Goal: Task Accomplishment & Management: Use online tool/utility

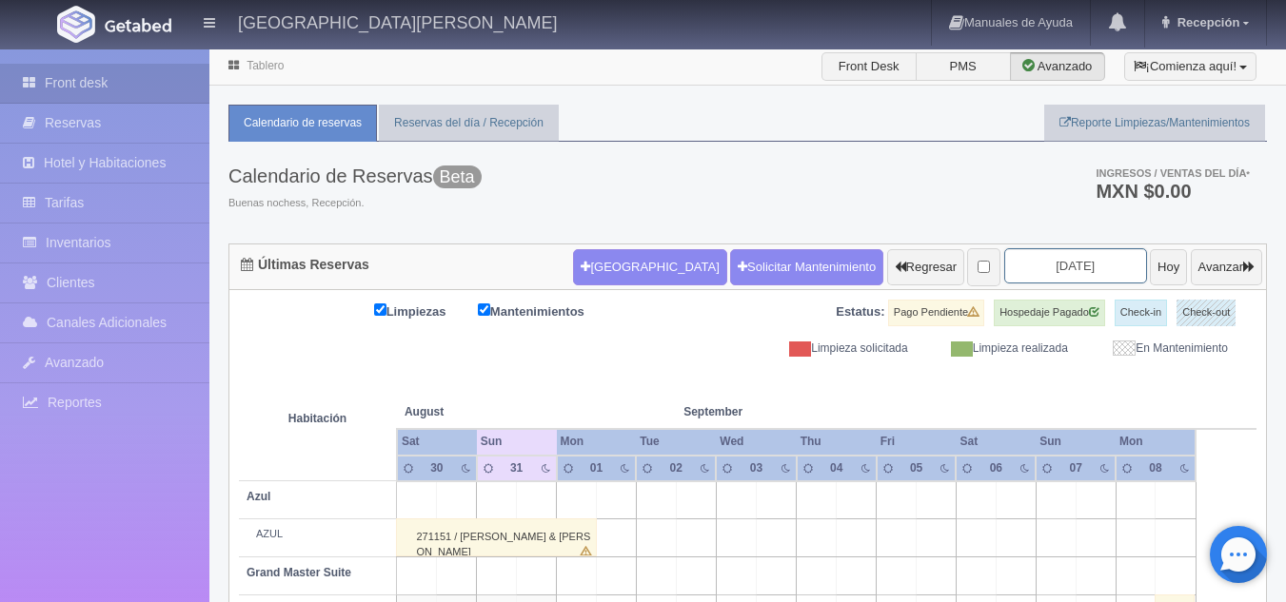
click at [1048, 274] on input "[DATE]" at bounding box center [1075, 265] width 143 height 35
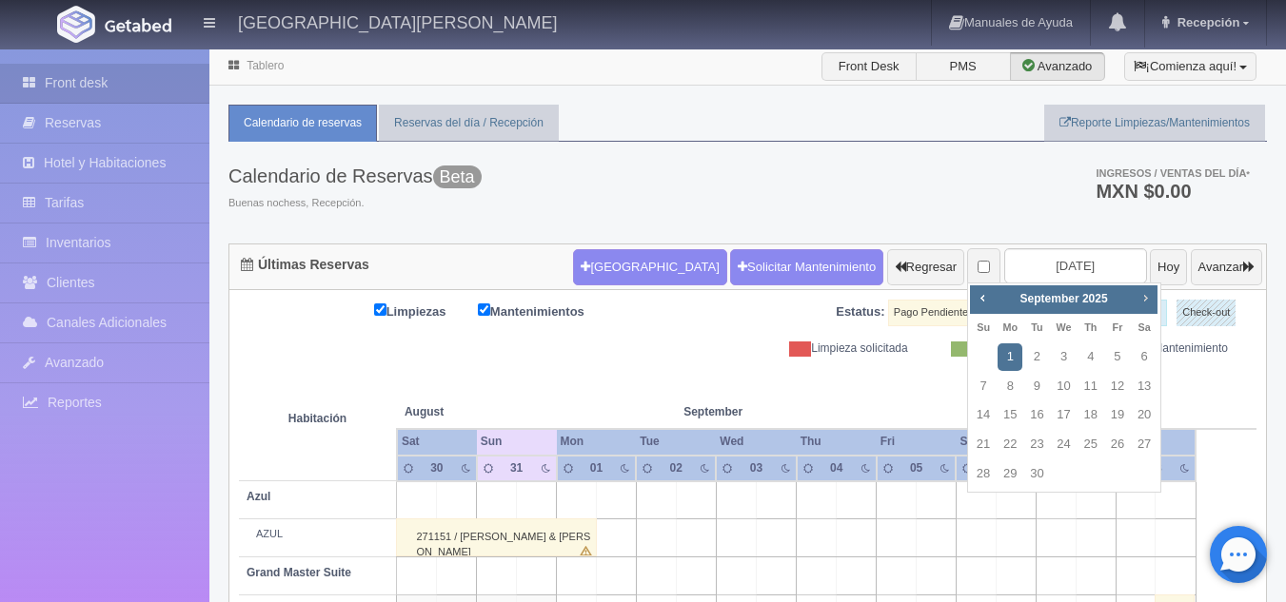
click at [1147, 302] on span "Next" at bounding box center [1144, 297] width 15 height 15
click at [1123, 418] on link "17" at bounding box center [1117, 416] width 25 height 28
type input "2025-10-17"
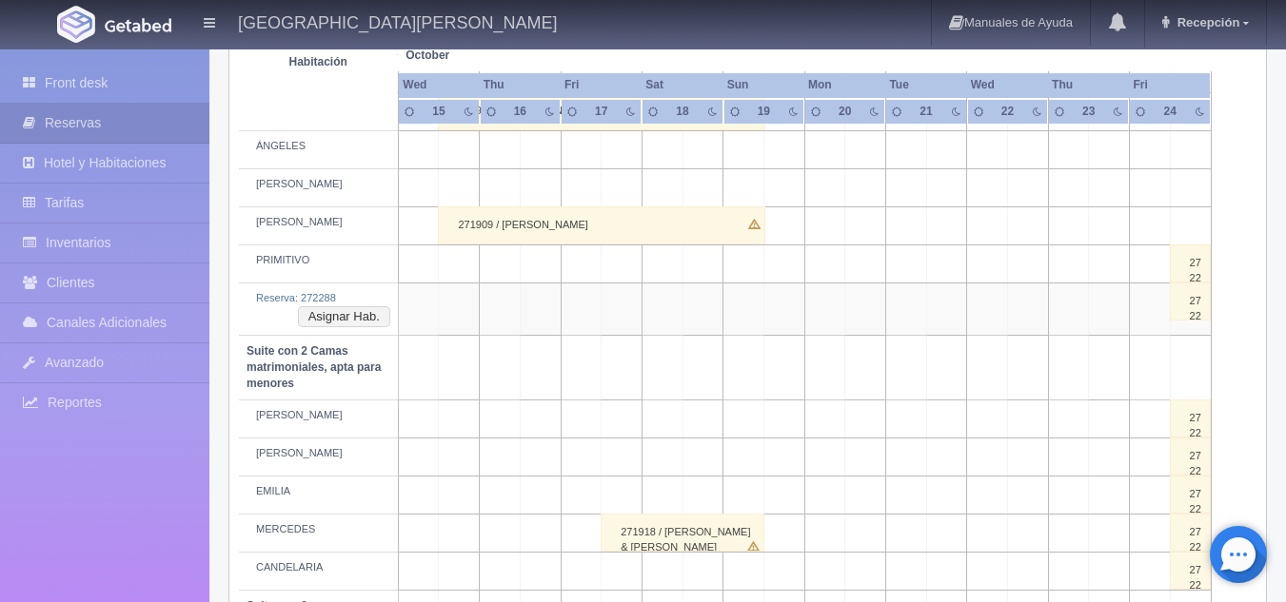
scroll to position [1159, 0]
click at [346, 316] on button "Asignar Hab." at bounding box center [344, 317] width 92 height 21
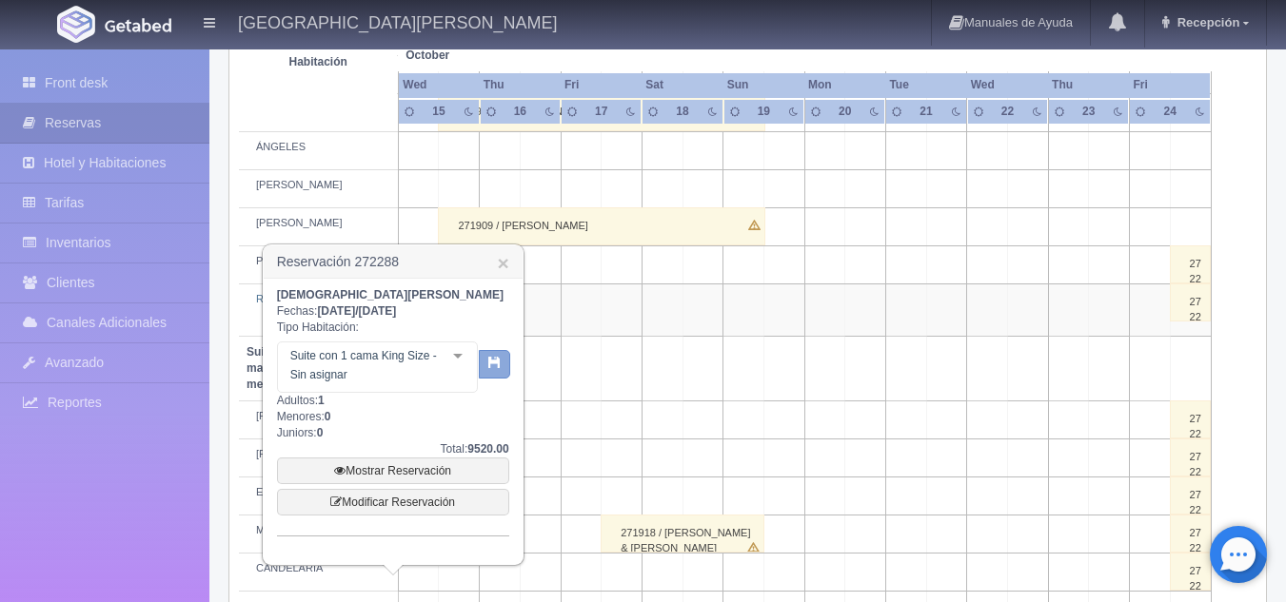
click at [504, 368] on button "button" at bounding box center [494, 364] width 31 height 29
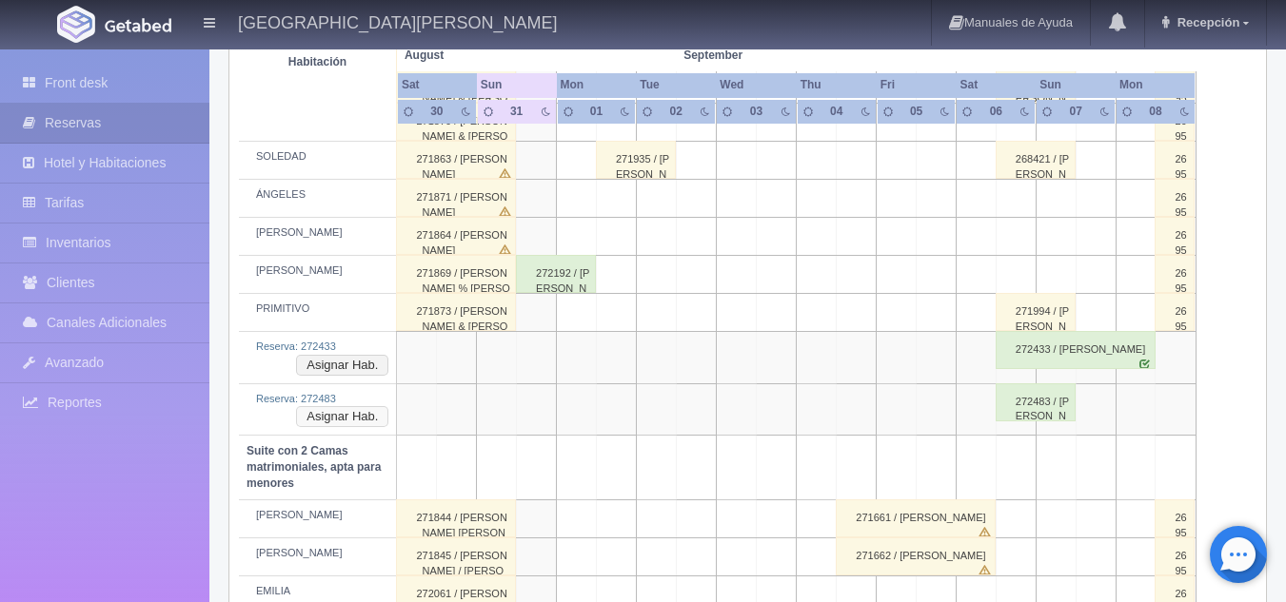
scroll to position [1151, 0]
drag, startPoint x: 352, startPoint y: 365, endPoint x: 320, endPoint y: 365, distance: 32.4
click at [320, 365] on button "Asignar Hab." at bounding box center [342, 364] width 92 height 21
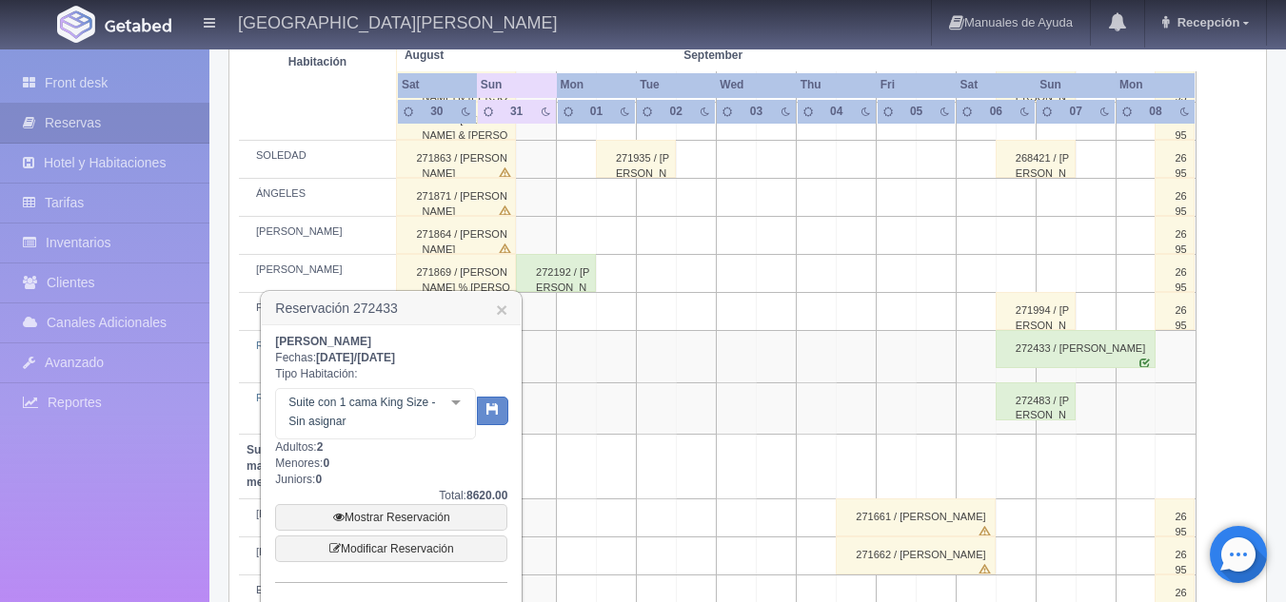
click at [458, 403] on div at bounding box center [456, 403] width 38 height 29
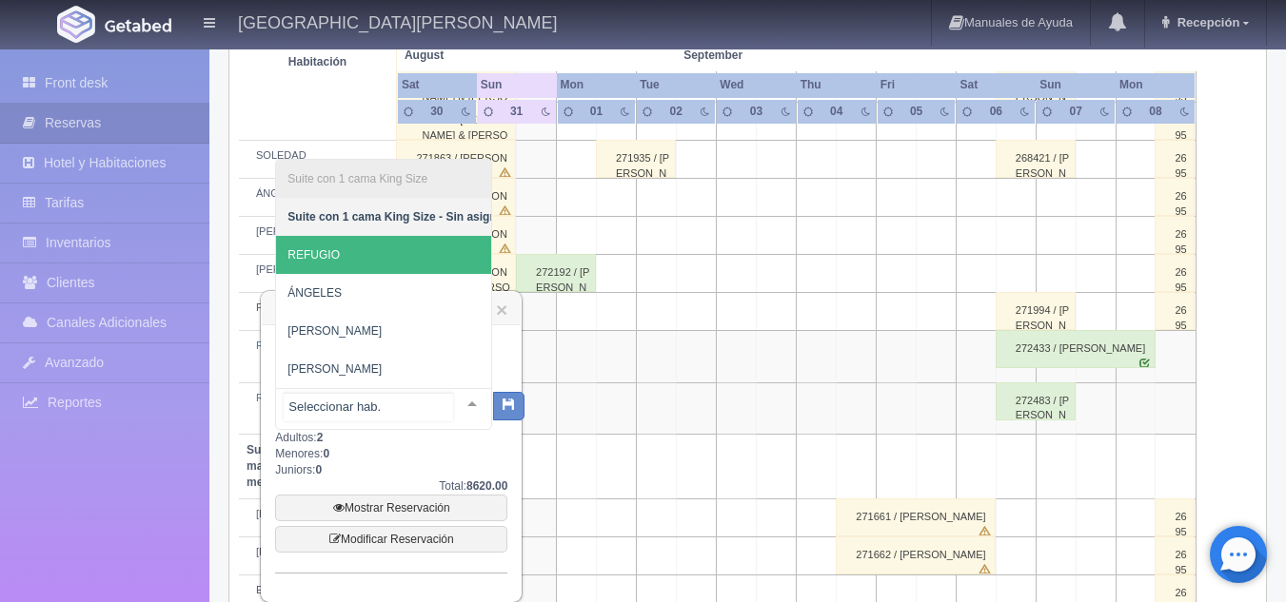
click at [382, 237] on span "REFUGIO" at bounding box center [397, 255] width 243 height 38
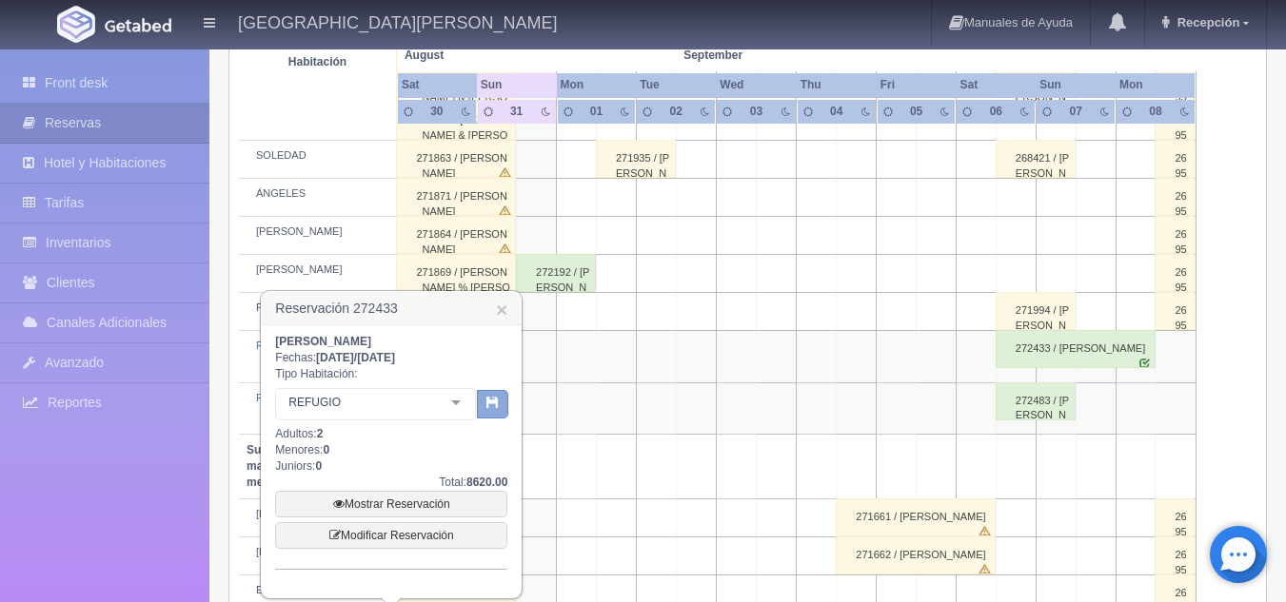
click at [490, 407] on icon "button" at bounding box center [492, 402] width 12 height 12
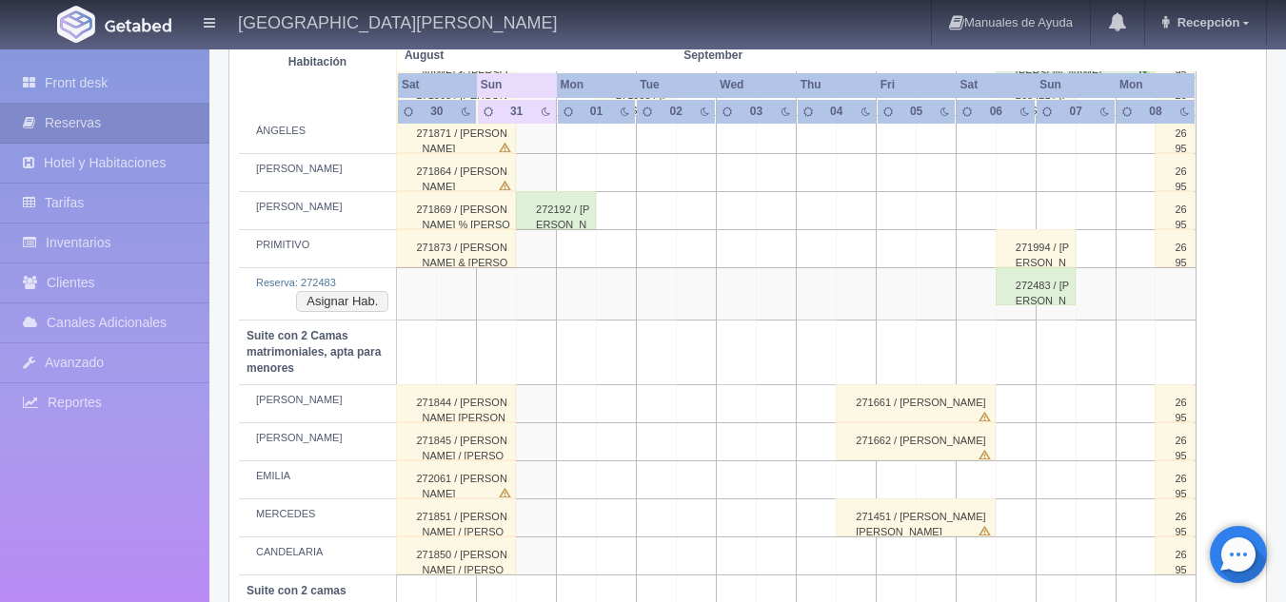
scroll to position [1173, 0]
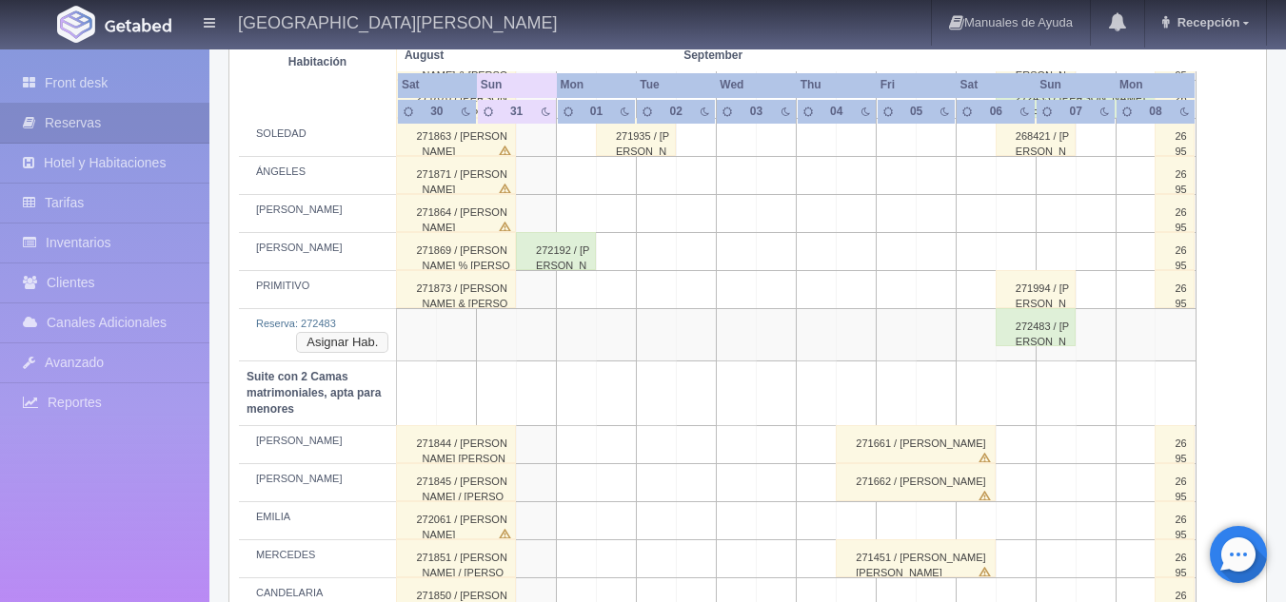
click at [339, 338] on button "Asignar Hab." at bounding box center [342, 342] width 92 height 21
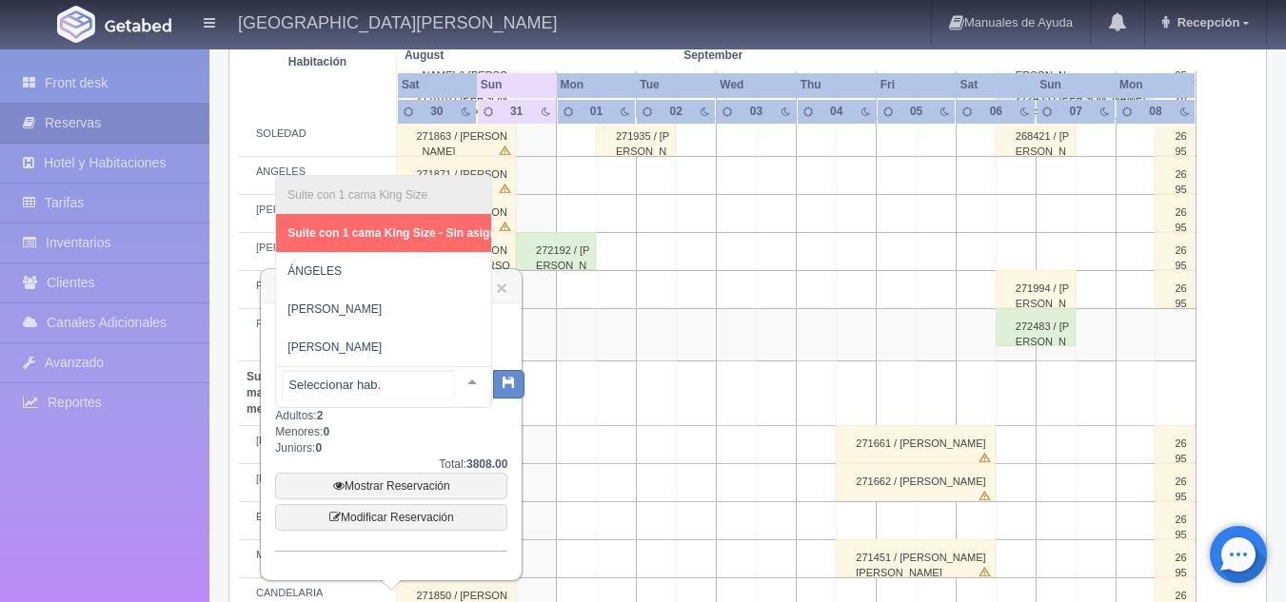
click at [452, 378] on div "Suite con 1 cama King Size Suite con 1 cama King Size - Sin asignar ÁNGELES HUM…" at bounding box center [383, 387] width 217 height 42
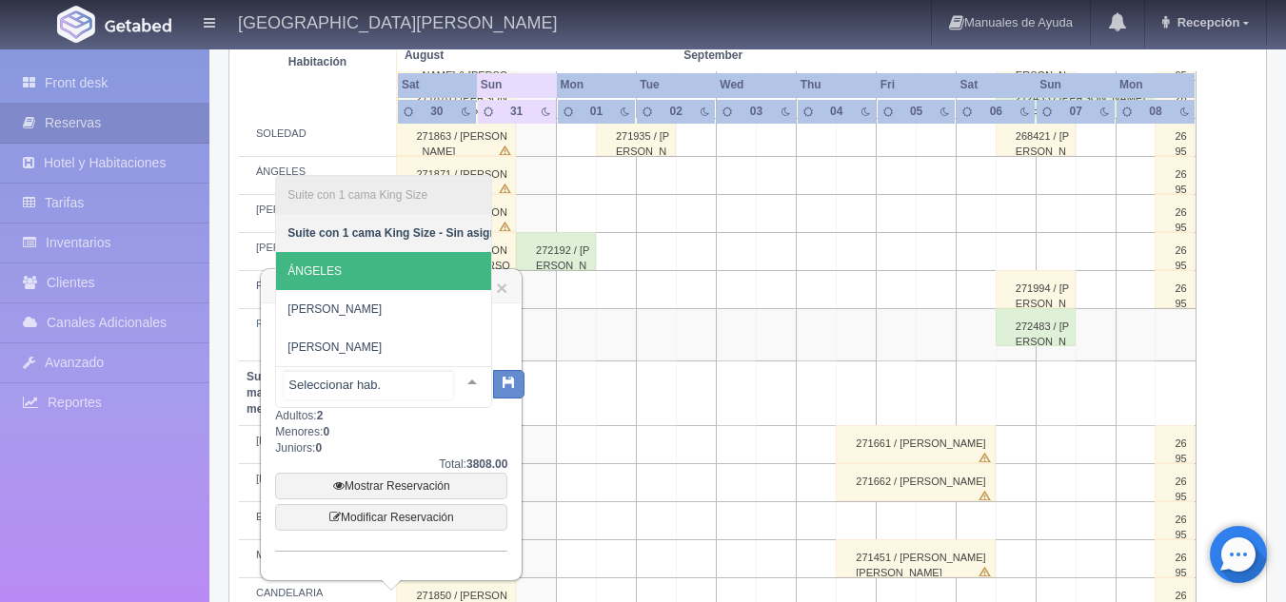
click at [322, 265] on span "ÁNGELES" at bounding box center [314, 271] width 54 height 13
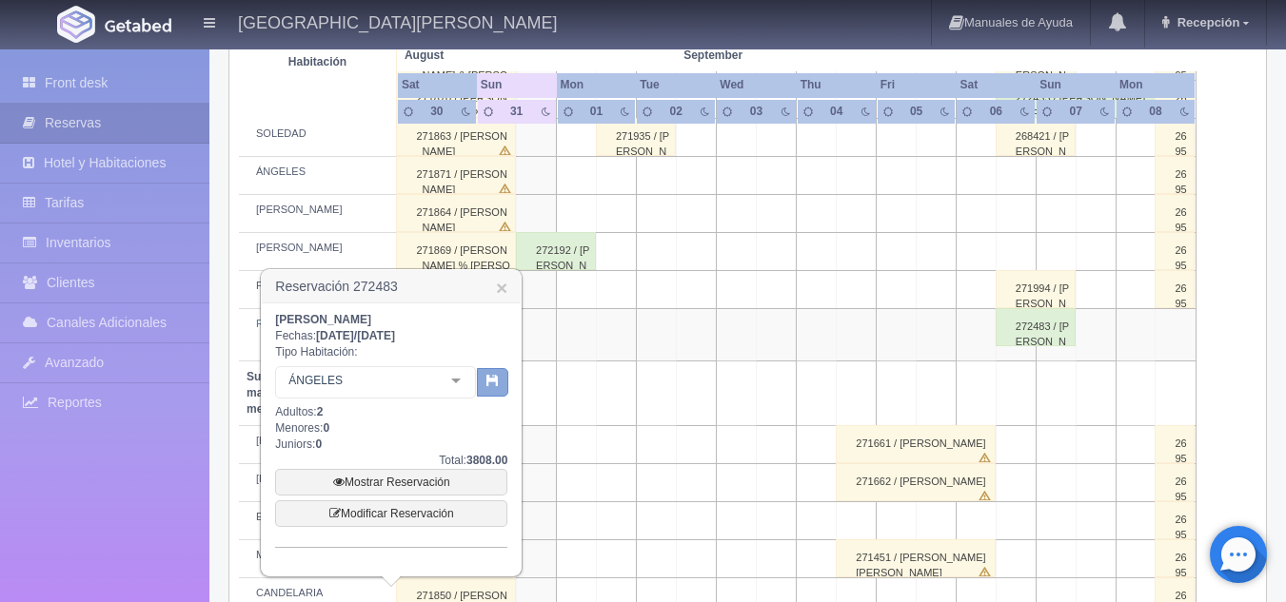
click at [492, 377] on icon "button" at bounding box center [492, 380] width 12 height 12
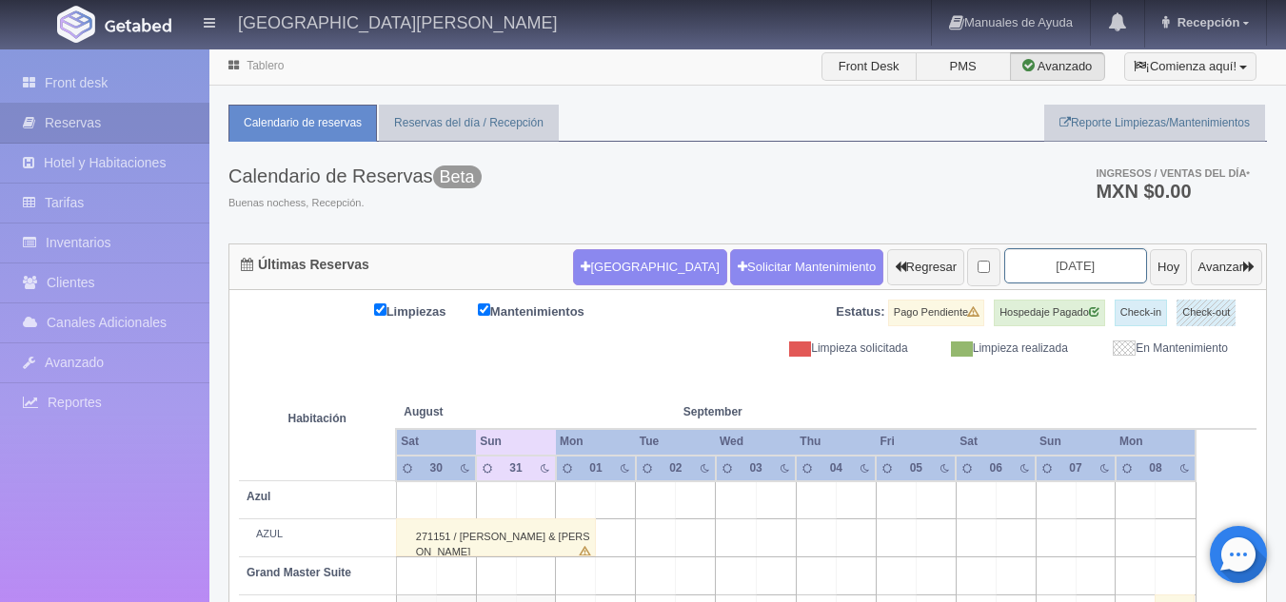
click at [1042, 264] on input "[DATE]" at bounding box center [1075, 265] width 143 height 35
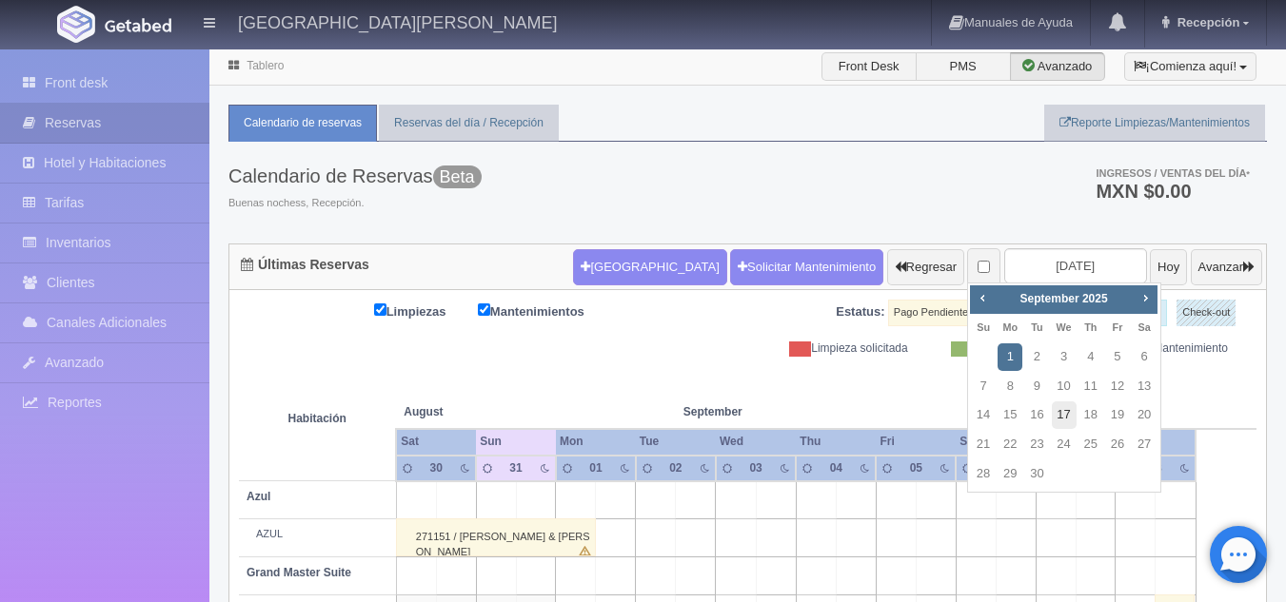
click at [1065, 408] on link "17" at bounding box center [1064, 416] width 25 height 28
type input "[DATE]"
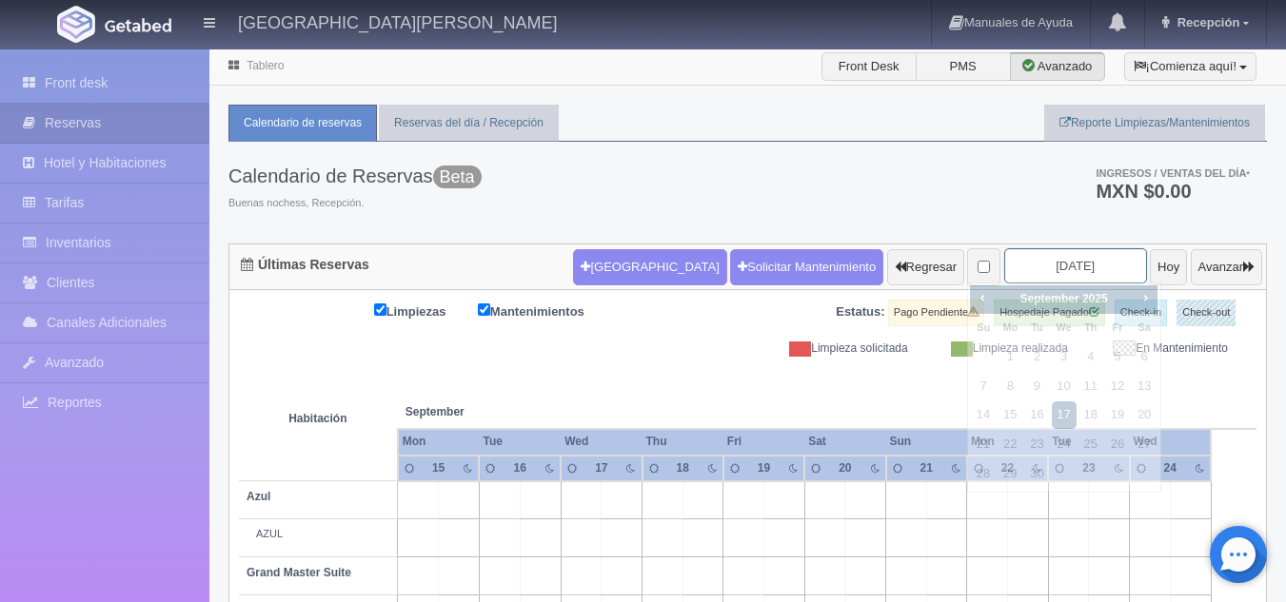
click at [1038, 266] on input "2025-09-17" at bounding box center [1075, 265] width 143 height 35
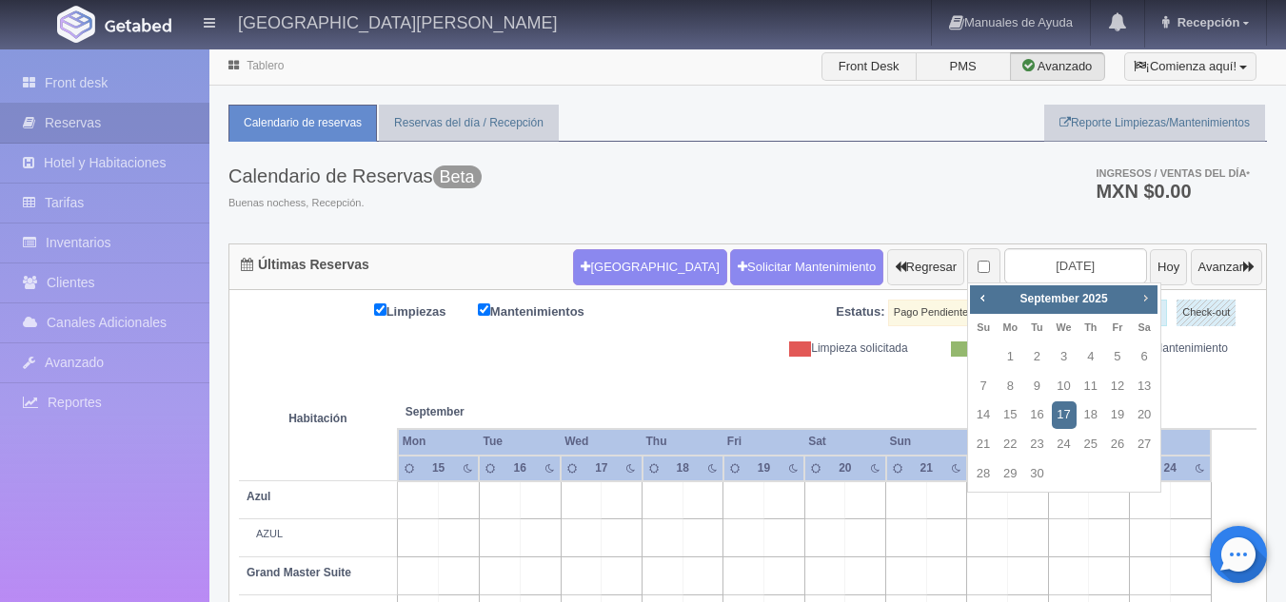
click at [1141, 292] on span "Next" at bounding box center [1144, 297] width 15 height 15
click at [1125, 411] on link "17" at bounding box center [1117, 416] width 25 height 28
type input "[DATE]"
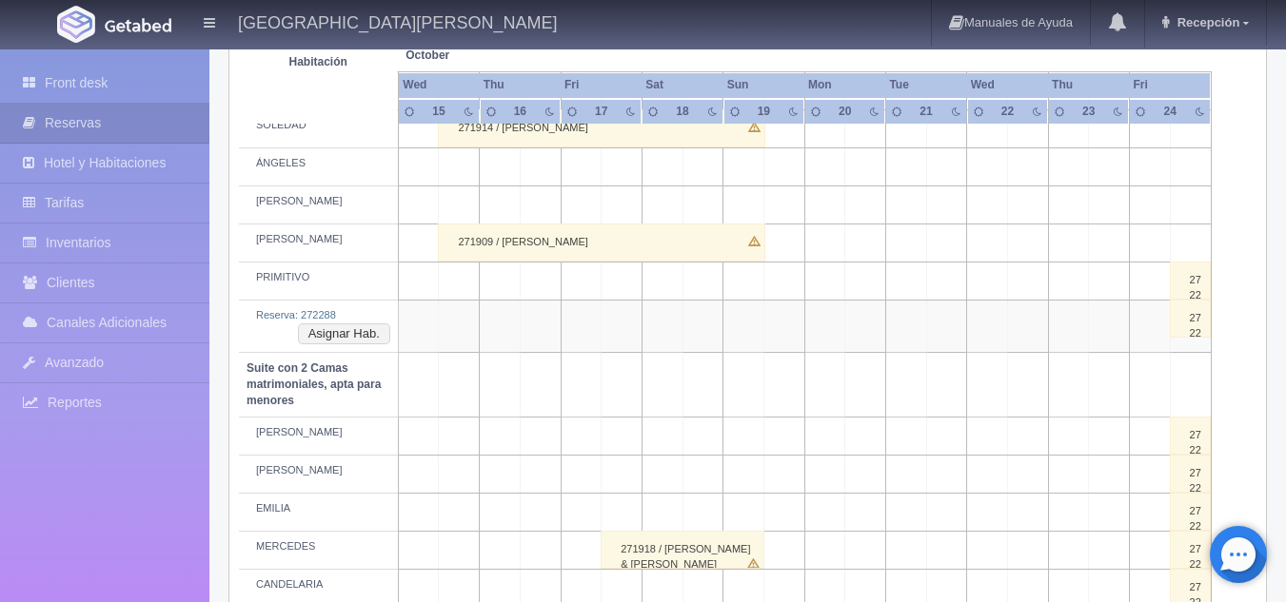
scroll to position [1133, 0]
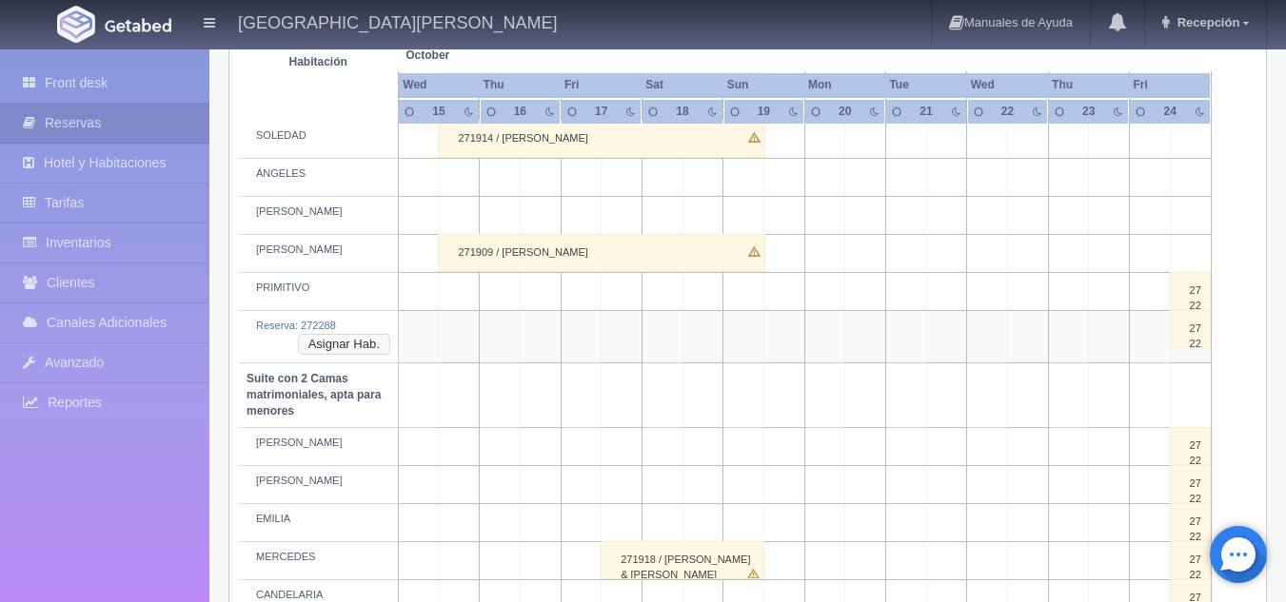
click at [343, 347] on button "Asignar Hab." at bounding box center [344, 344] width 92 height 21
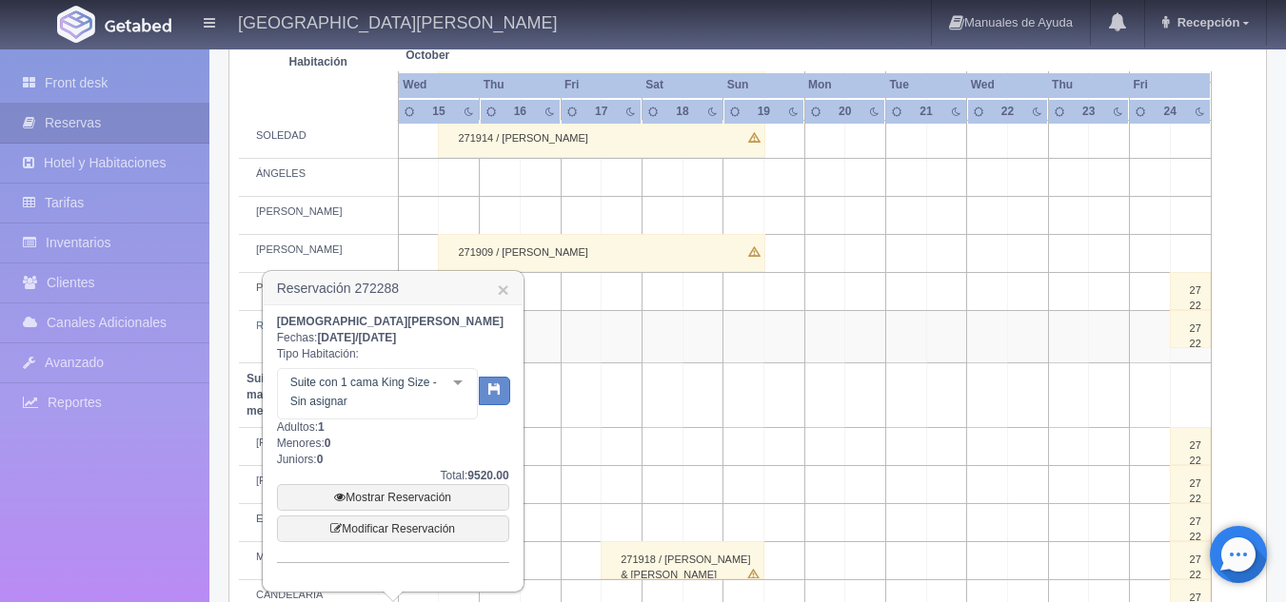
click at [459, 383] on div at bounding box center [458, 383] width 38 height 29
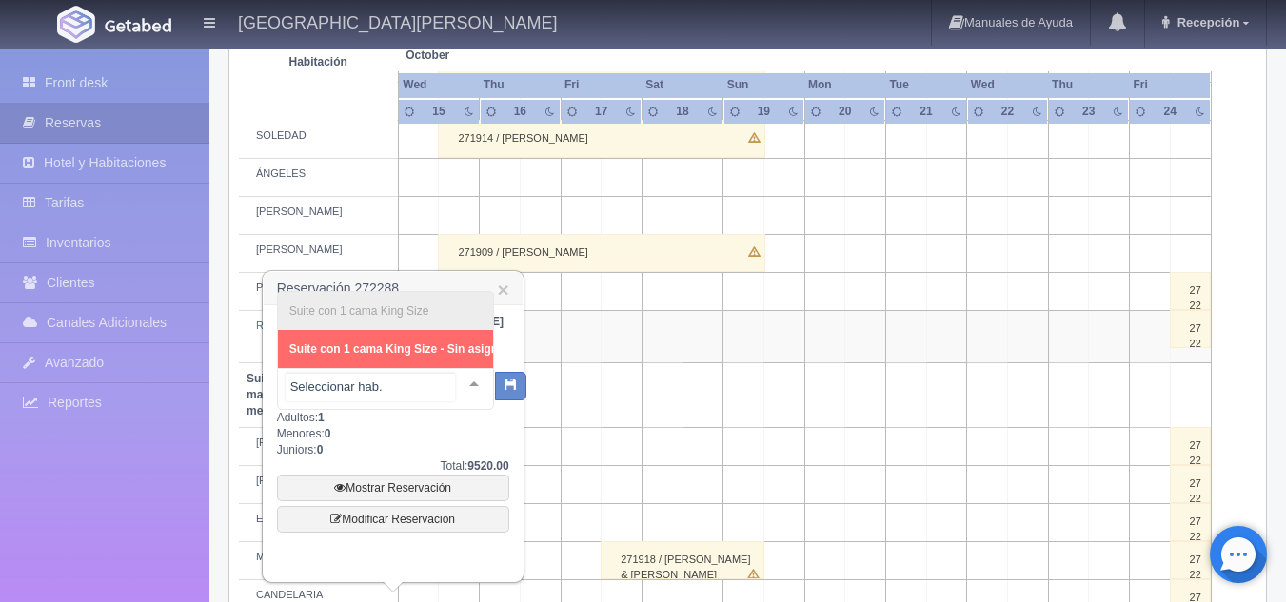
click at [395, 343] on span "Suite con 1 cama King Size - Sin asignar" at bounding box center [399, 349] width 220 height 13
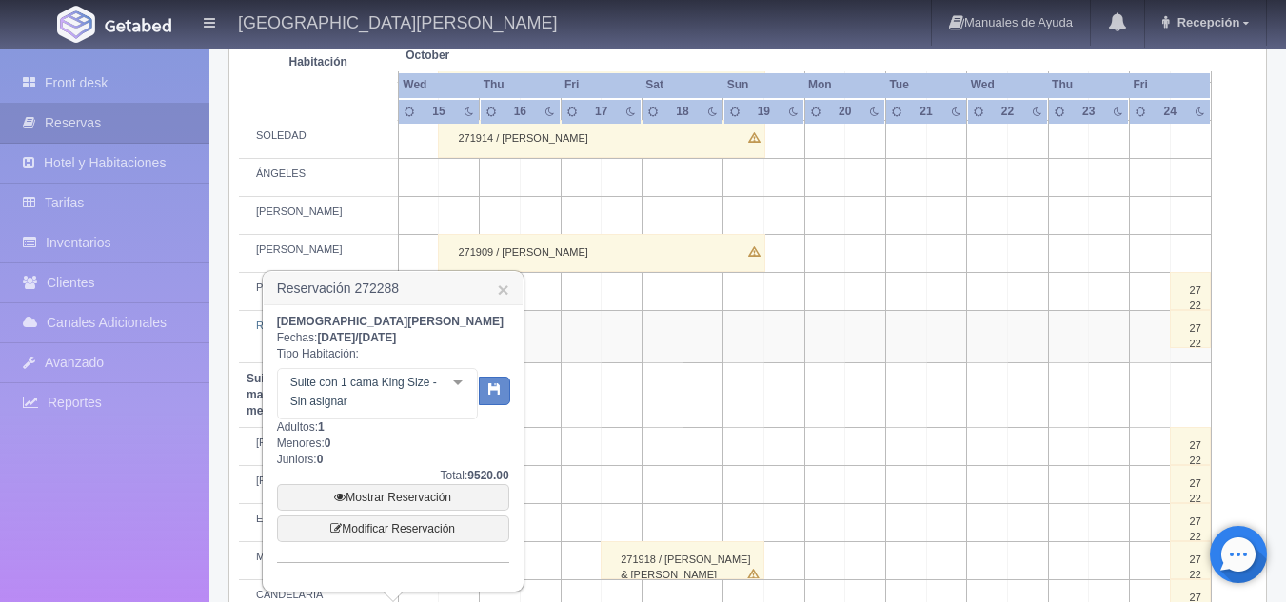
click at [459, 386] on div at bounding box center [458, 383] width 38 height 29
click at [504, 295] on link "×" at bounding box center [502, 290] width 11 height 20
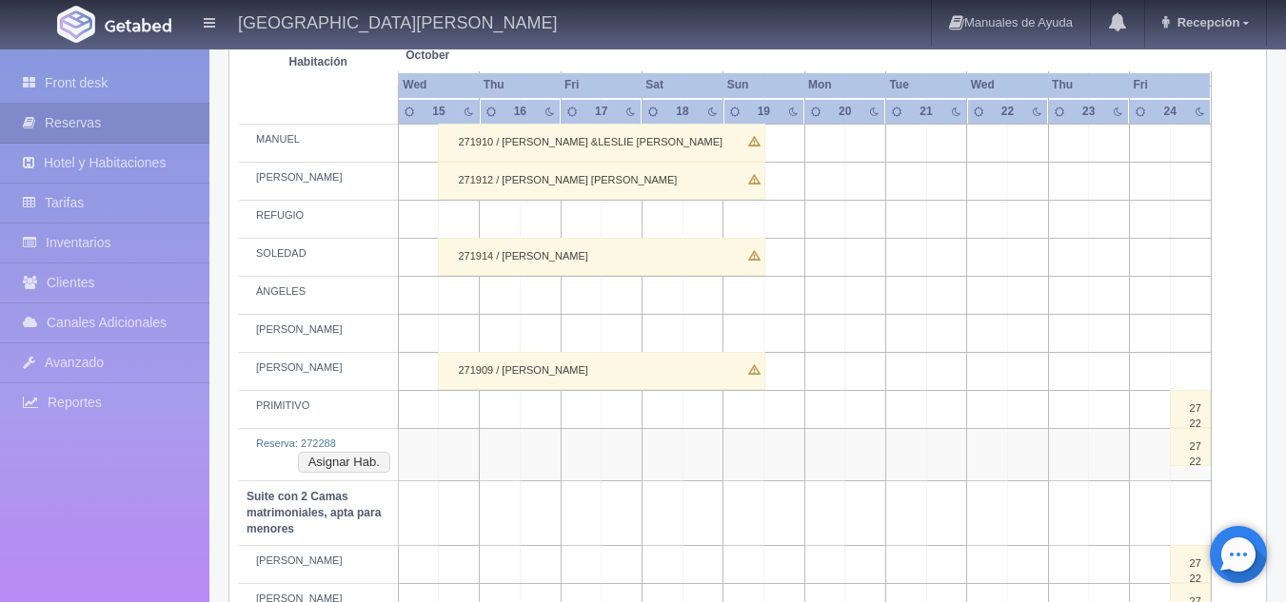
scroll to position [1016, 0]
click at [347, 460] on button "Asignar Hab." at bounding box center [344, 461] width 92 height 21
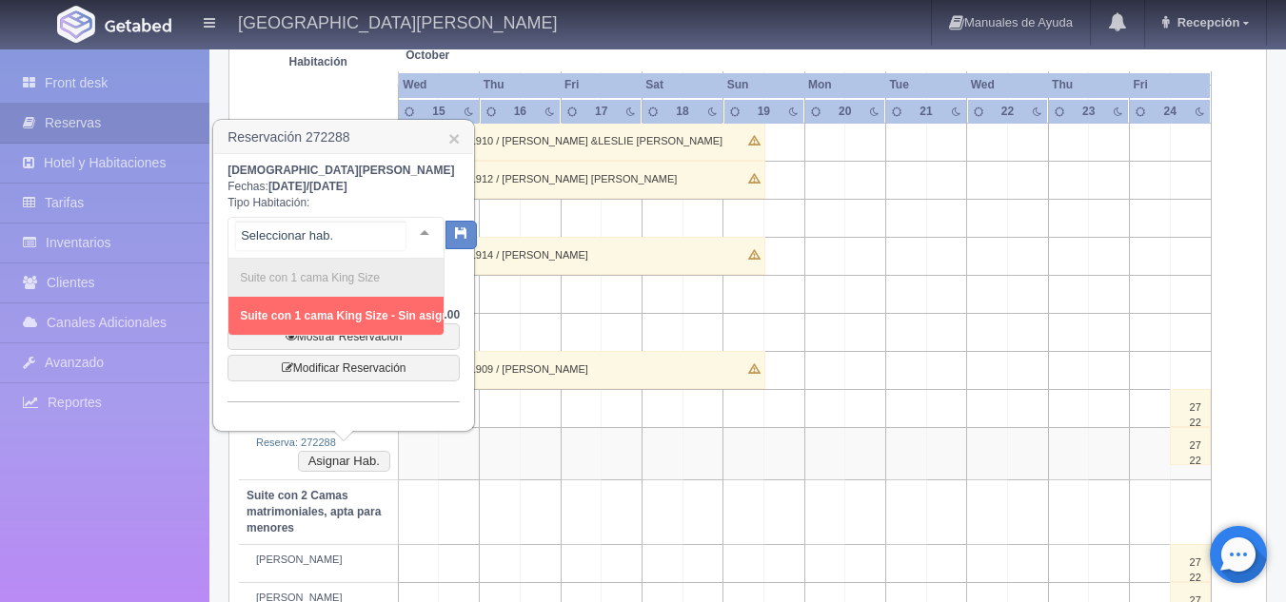
click at [407, 224] on div at bounding box center [424, 232] width 38 height 29
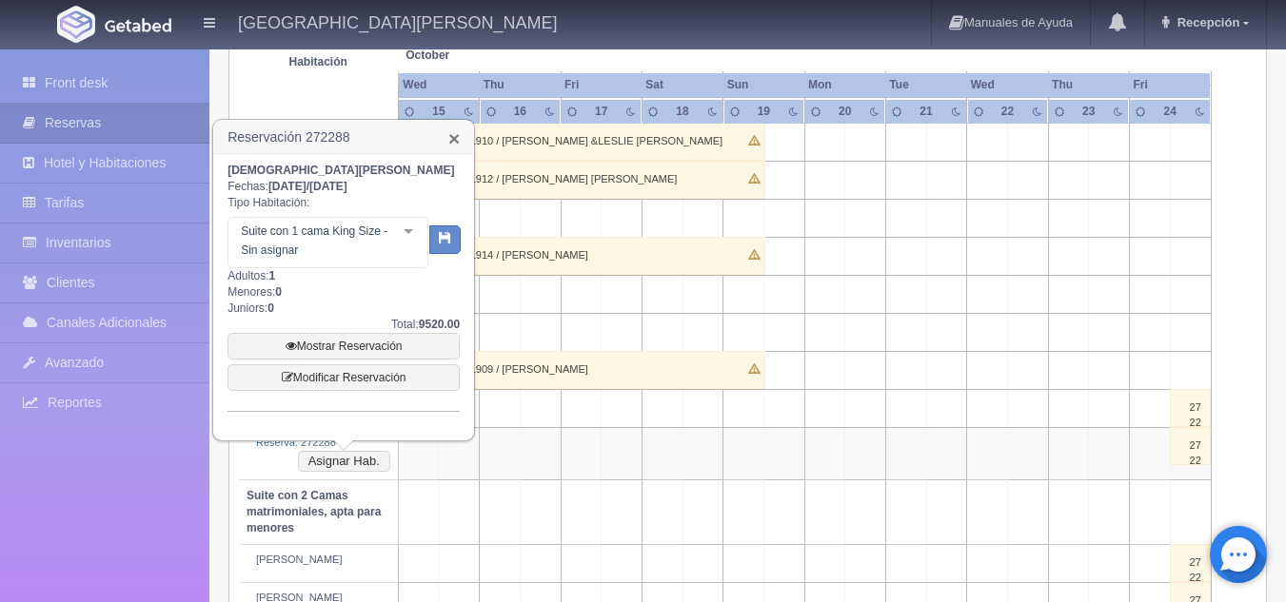
click at [456, 138] on link "×" at bounding box center [453, 138] width 11 height 20
